Goal: Task Accomplishment & Management: Manage account settings

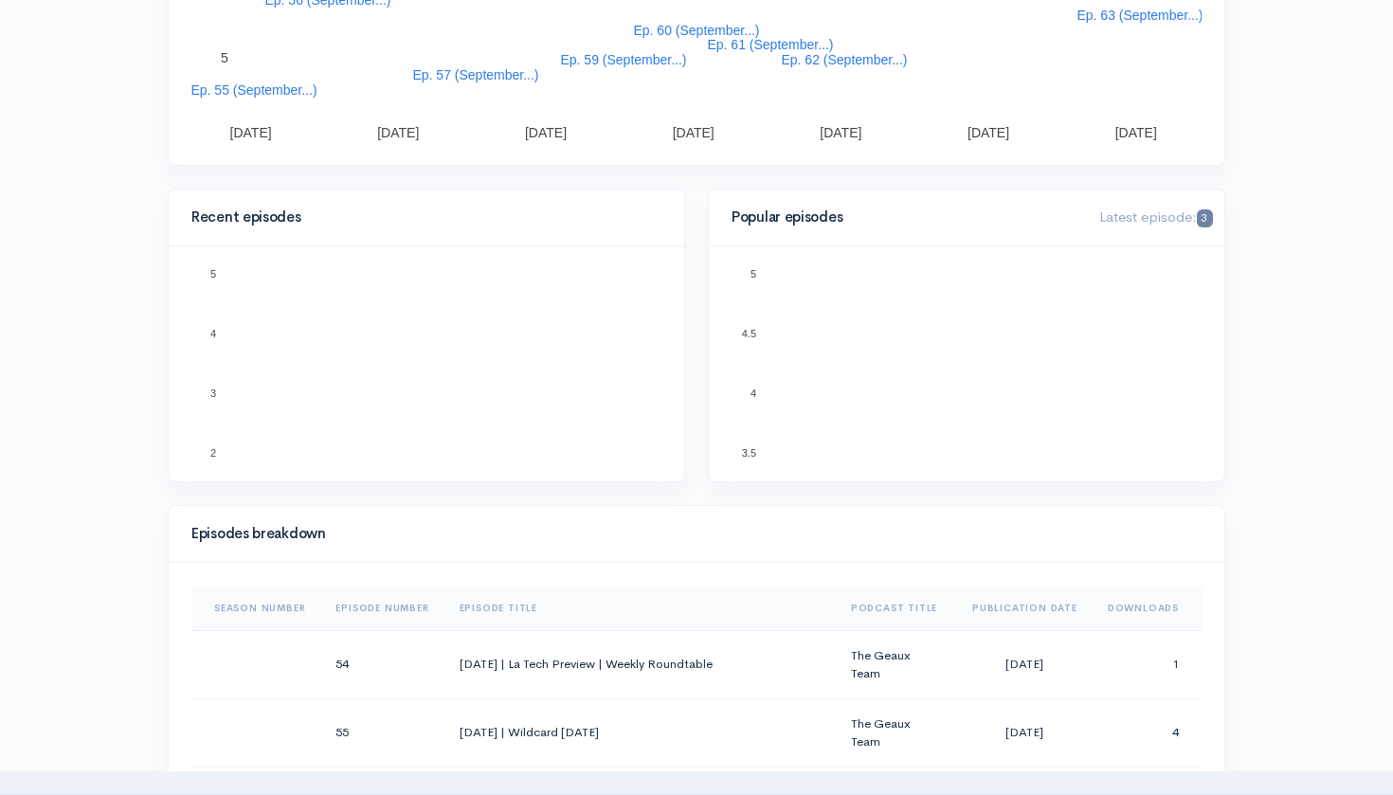
scroll to position [440, 0]
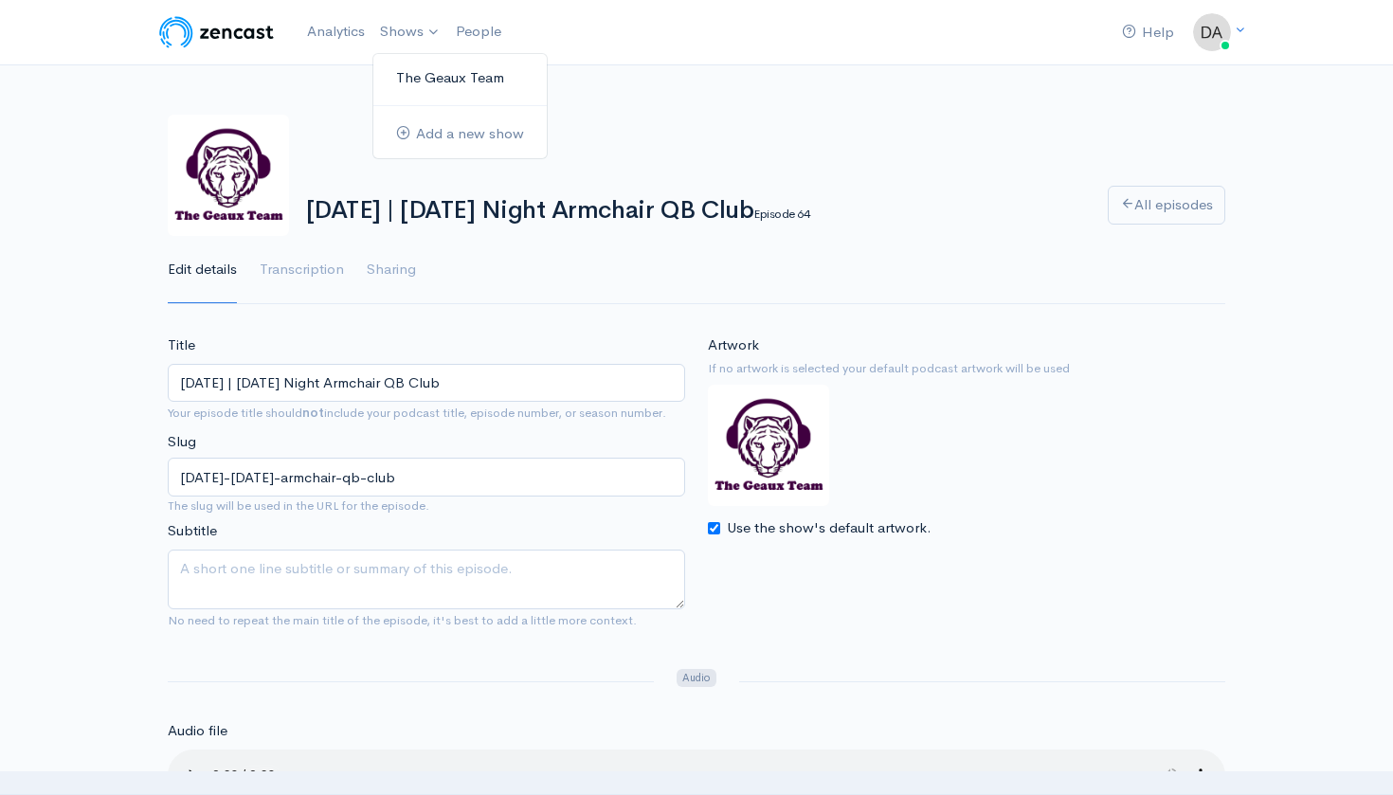
click at [410, 80] on link "The Geaux Team" at bounding box center [459, 78] width 173 height 33
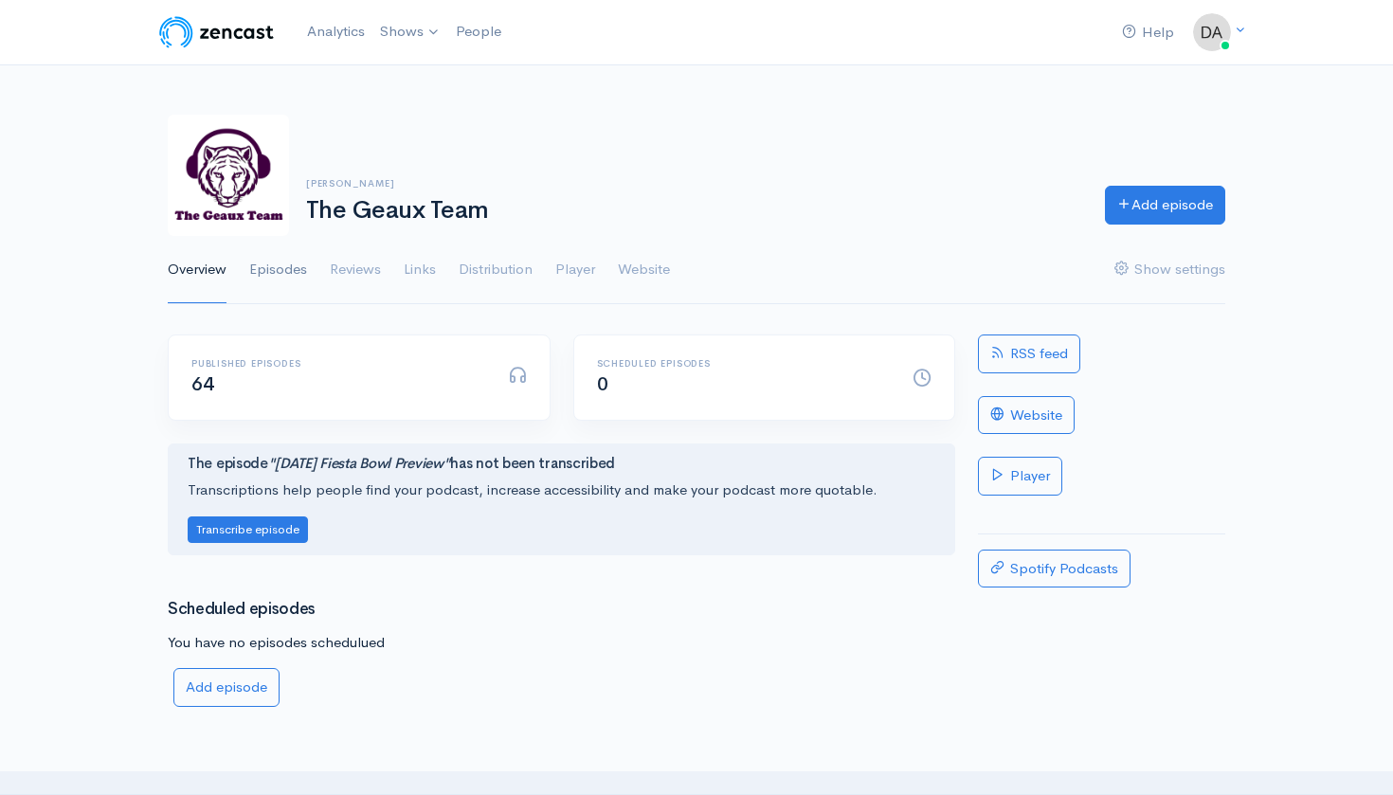
click at [283, 271] on link "Episodes" at bounding box center [278, 270] width 58 height 68
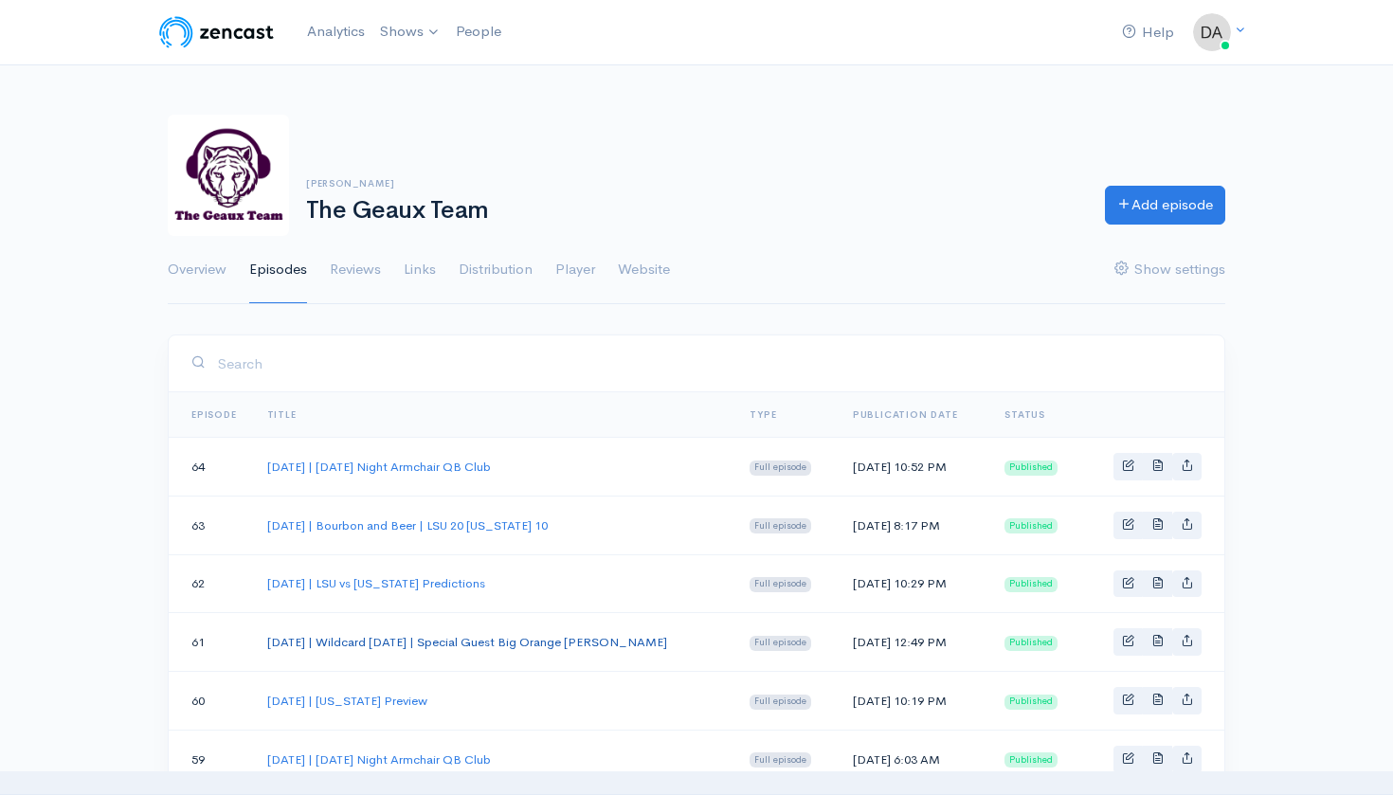
click at [471, 642] on link "[DATE] | Wildcard [DATE] | Special Guest Big Orange [PERSON_NAME]" at bounding box center [467, 642] width 400 height 16
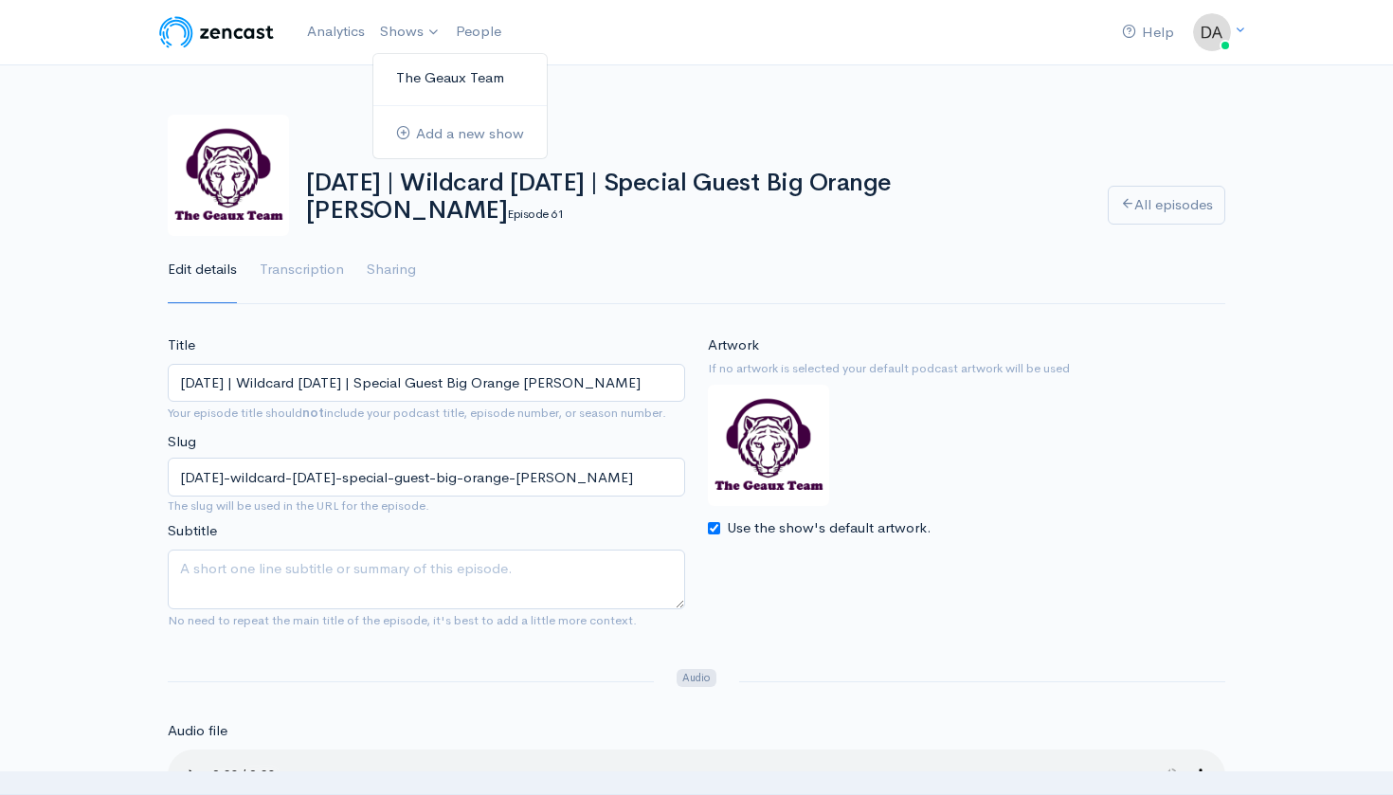
click at [406, 78] on link "The Geaux Team" at bounding box center [459, 78] width 173 height 33
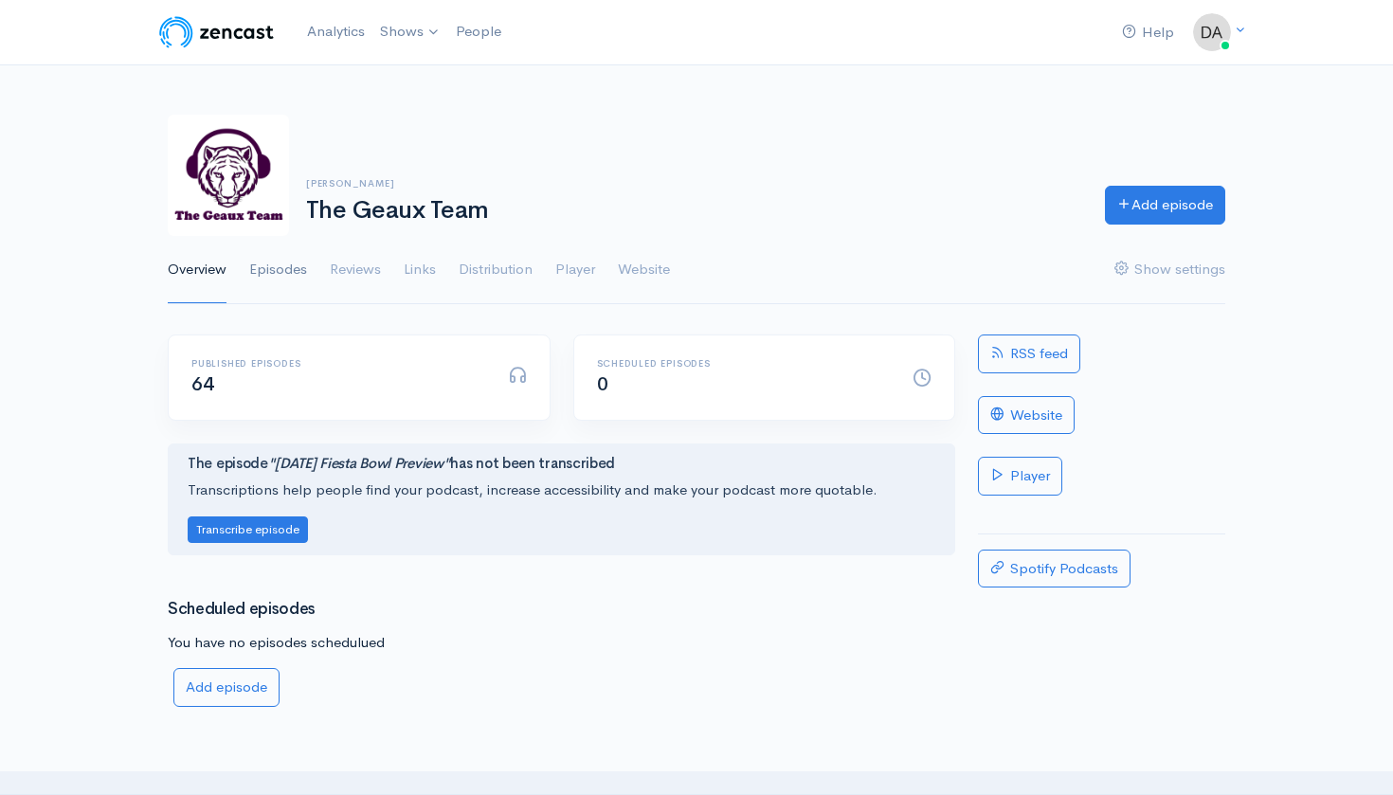
click at [271, 283] on link "Episodes" at bounding box center [278, 270] width 58 height 68
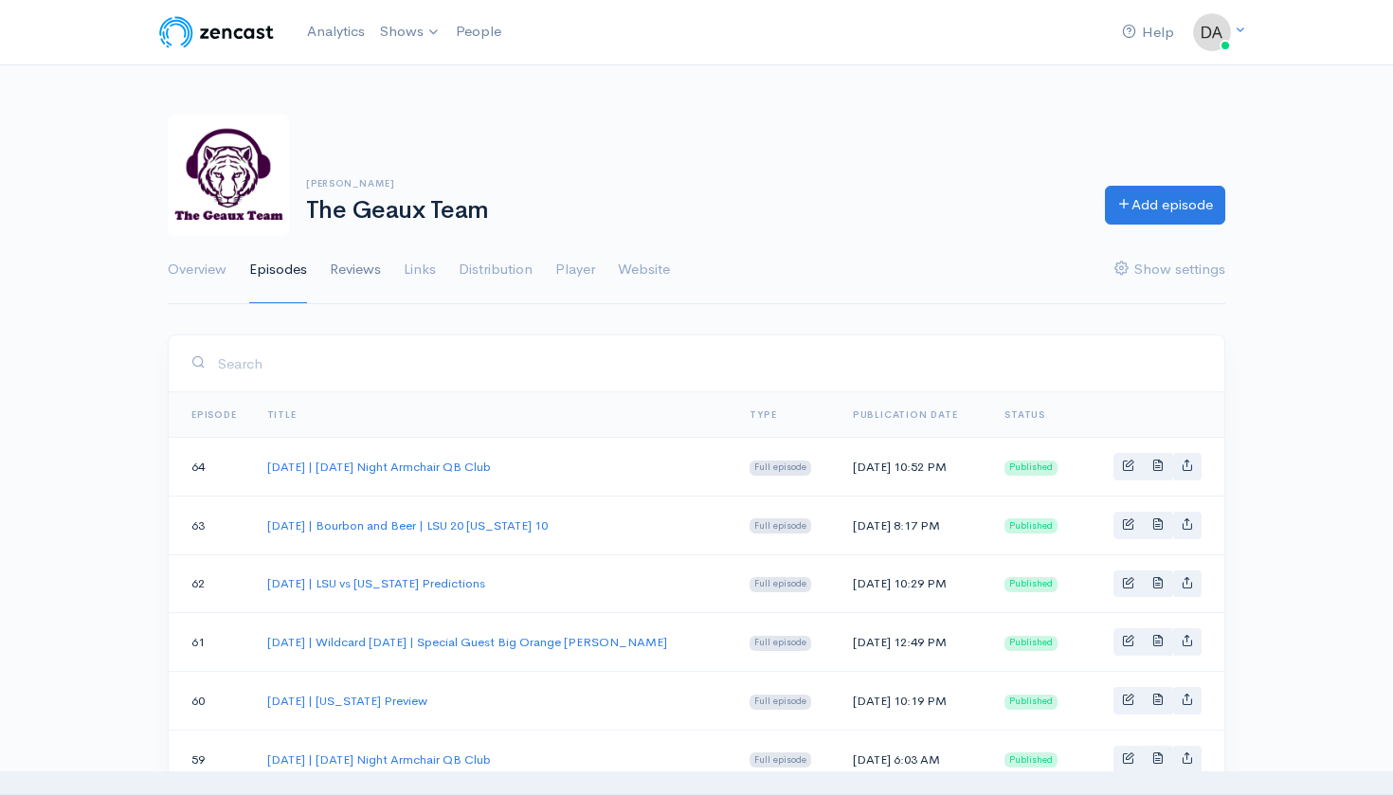
click at [342, 282] on link "Reviews" at bounding box center [355, 270] width 51 height 68
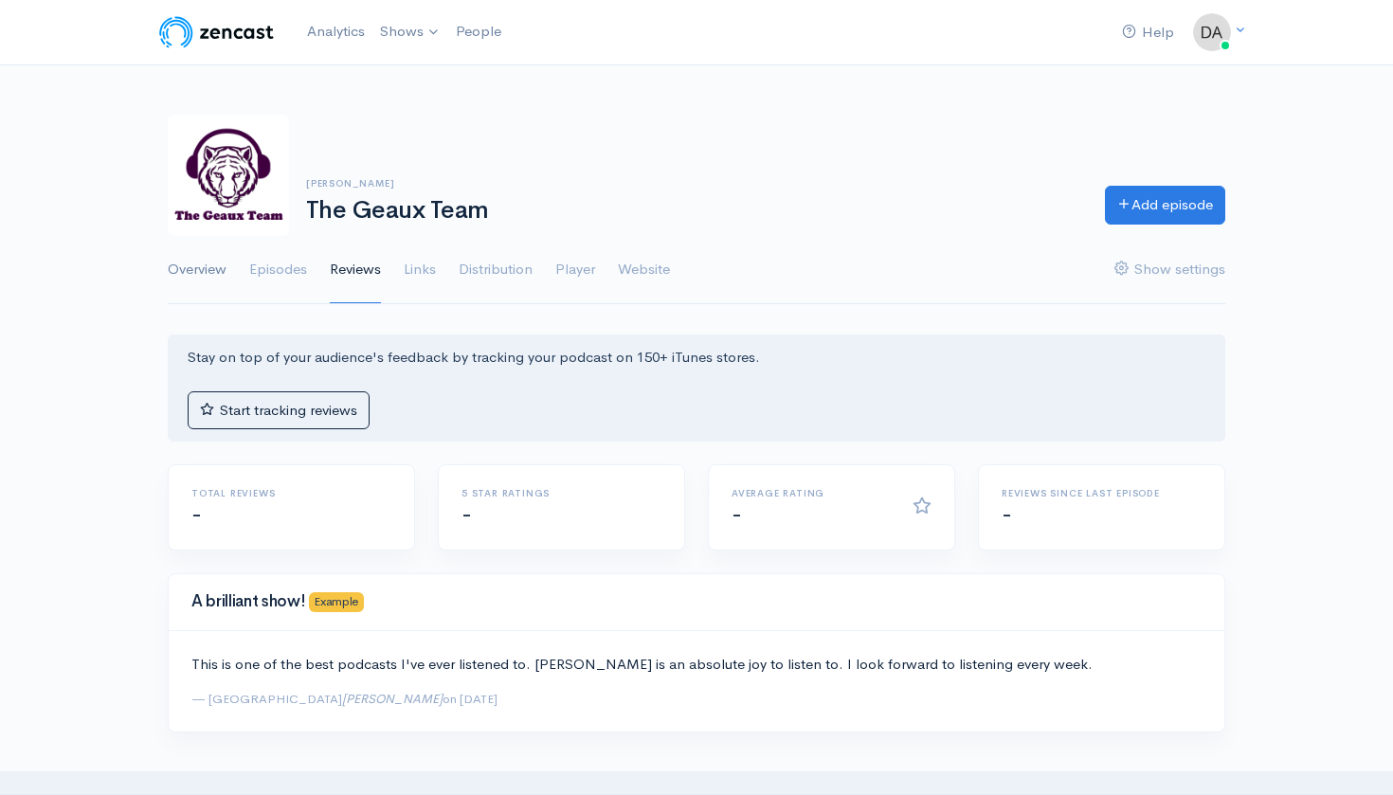
click at [175, 270] on link "Overview" at bounding box center [197, 270] width 59 height 68
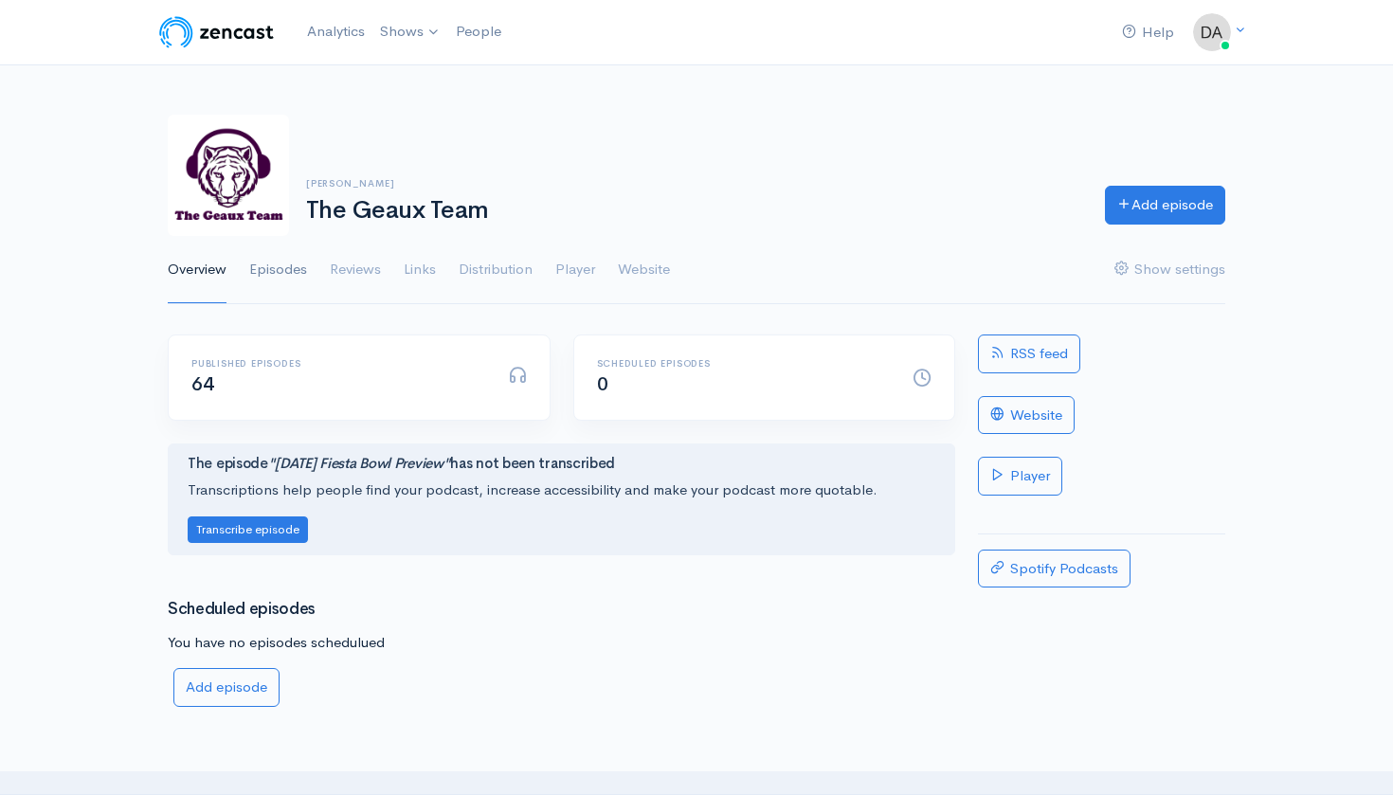
click at [293, 258] on link "Episodes" at bounding box center [278, 270] width 58 height 68
